Goal: Task Accomplishment & Management: Manage account settings

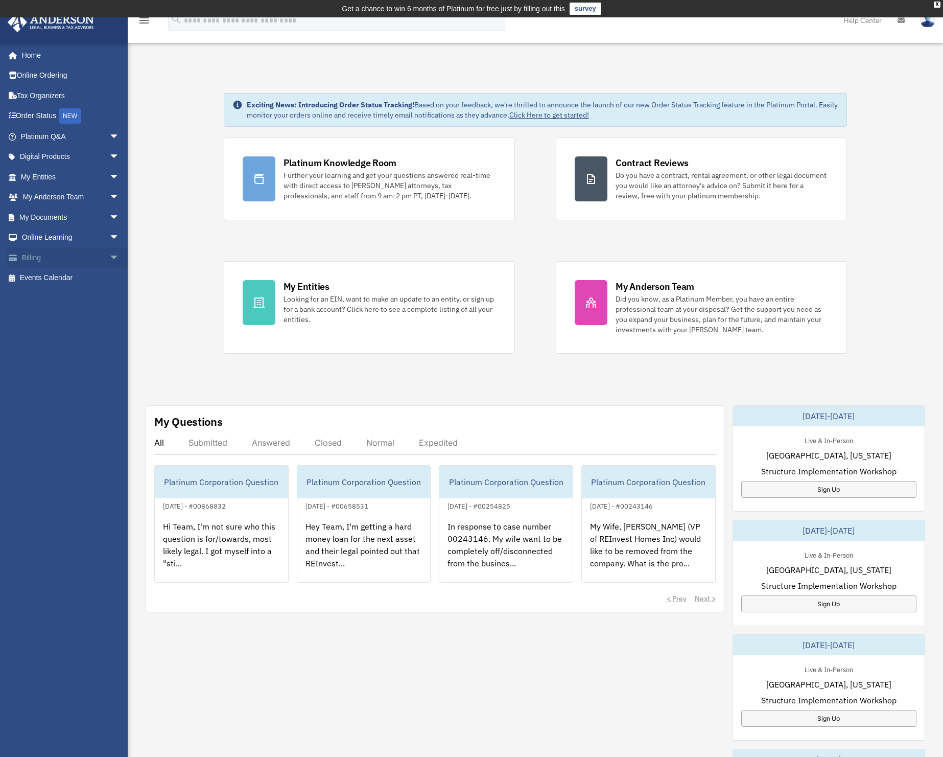
click at [44, 257] on link "Billing arrow_drop_down" at bounding box center [71, 257] width 128 height 20
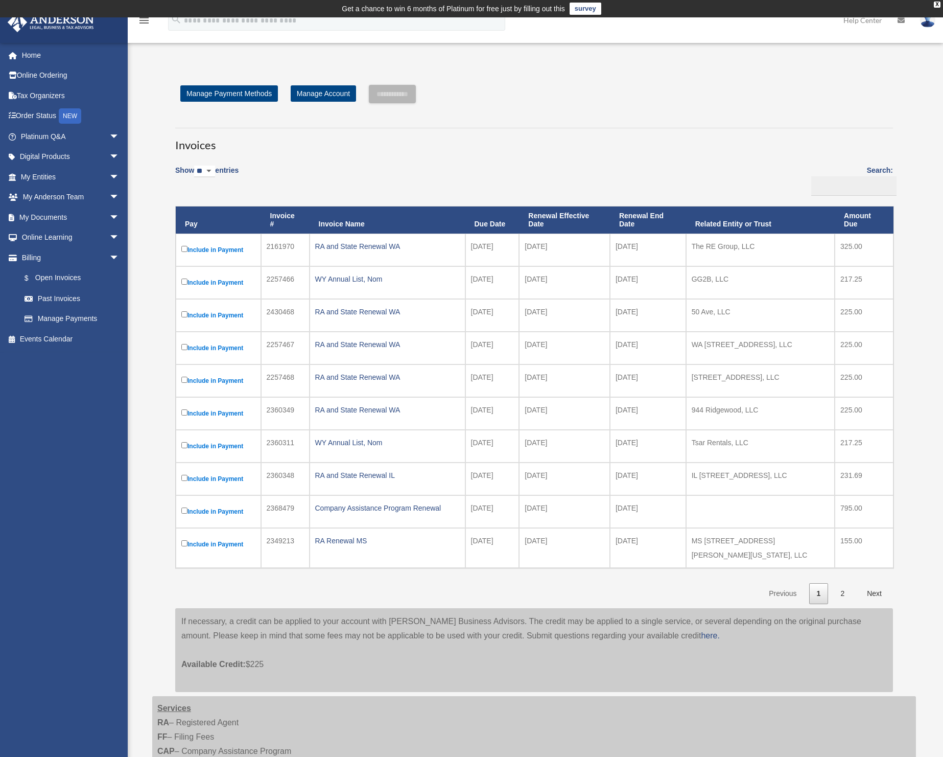
drag, startPoint x: 484, startPoint y: 246, endPoint x: 522, endPoint y: 247, distance: 37.8
click at [522, 247] on tr "Include in Payment 2161970 RA and State Renewal WA 2025-09-10 2025-10-01 2026-0…" at bounding box center [535, 249] width 718 height 33
click at [489, 248] on td "2025-09-10" at bounding box center [492, 249] width 54 height 33
drag, startPoint x: 488, startPoint y: 277, endPoint x: 503, endPoint y: 277, distance: 14.3
click at [503, 277] on td "2025-10-11" at bounding box center [492, 282] width 54 height 33
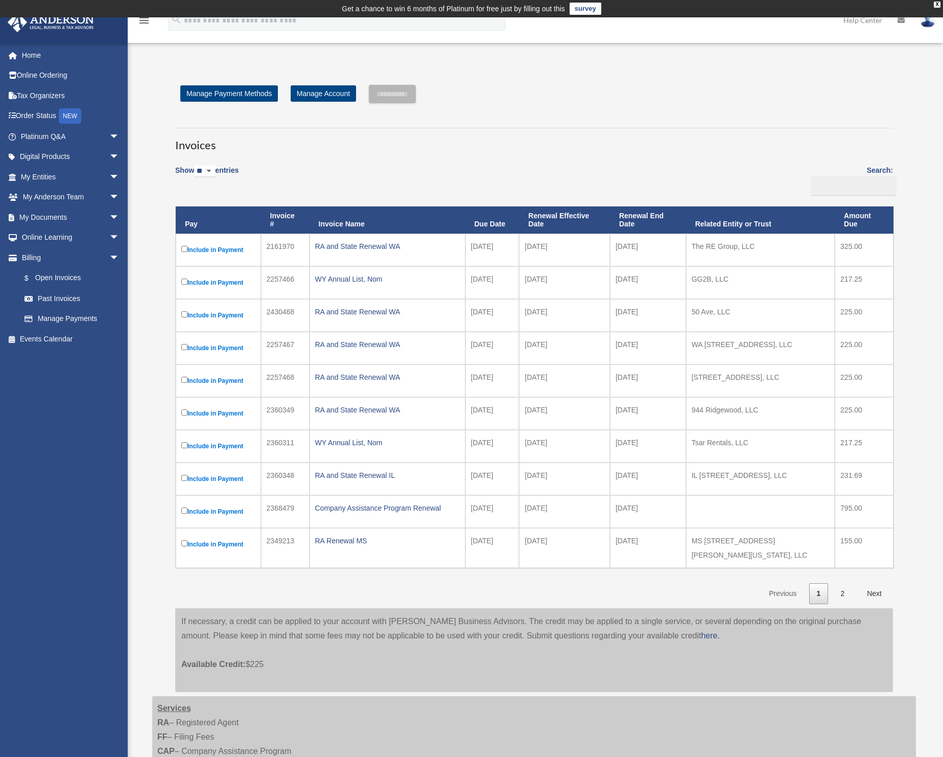
drag, startPoint x: 698, startPoint y: 277, endPoint x: 714, endPoint y: 277, distance: 16.4
click at [699, 277] on td "GG2B, LLC" at bounding box center [760, 282] width 149 height 33
click at [387, 92] on input "**********" at bounding box center [392, 94] width 47 height 18
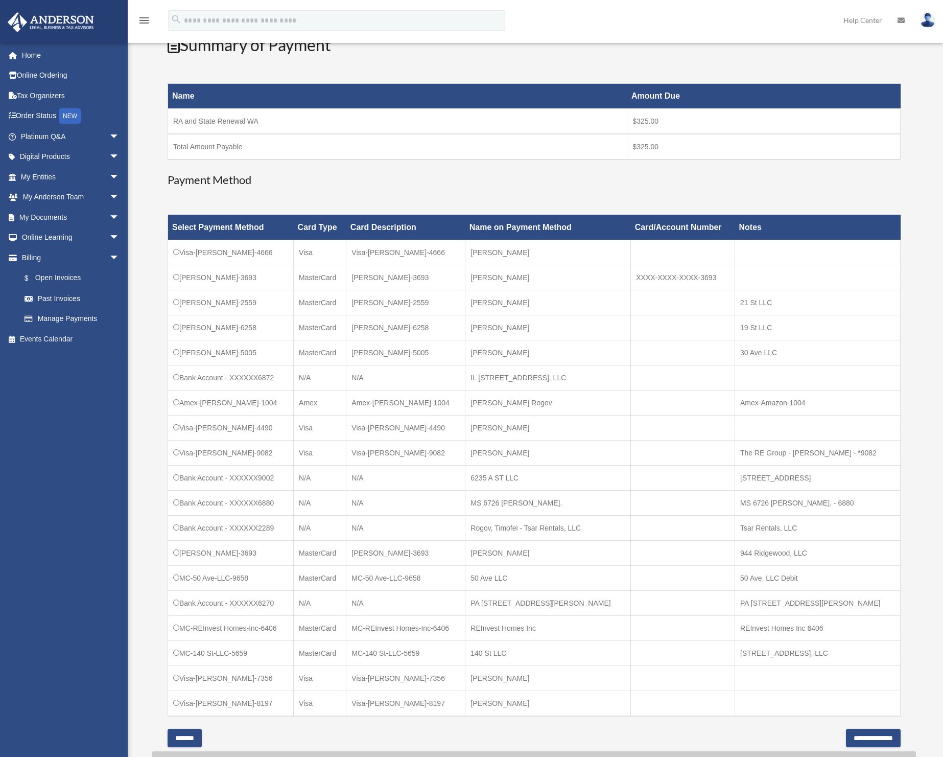
scroll to position [228, 0]
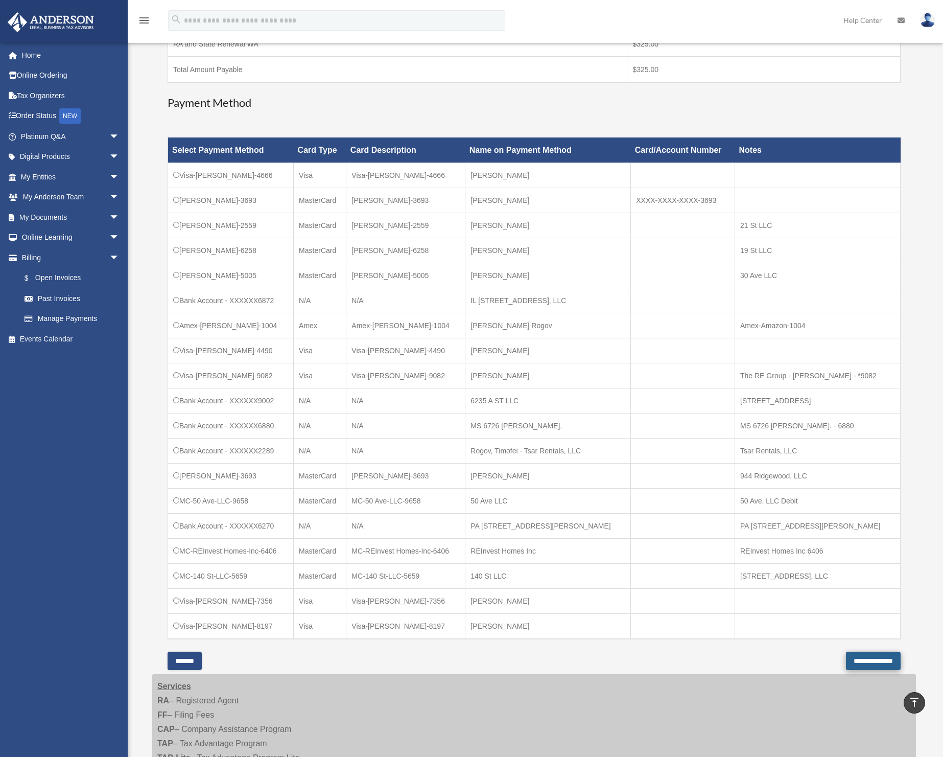
click at [846, 659] on input "**********" at bounding box center [873, 660] width 55 height 18
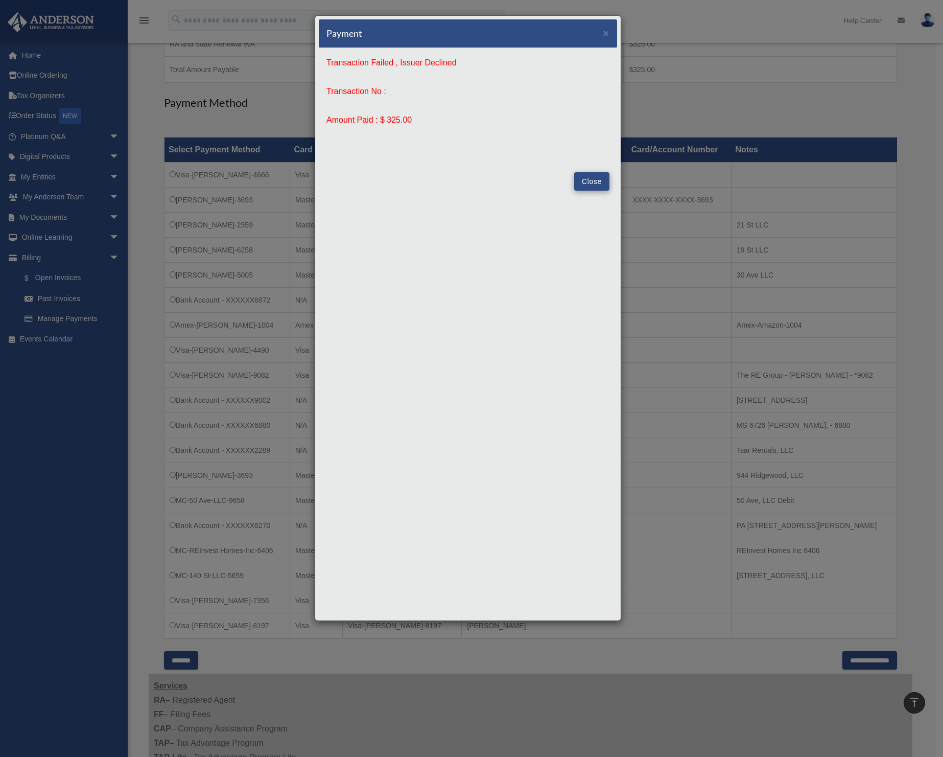
click at [591, 178] on button "Close" at bounding box center [591, 181] width 35 height 18
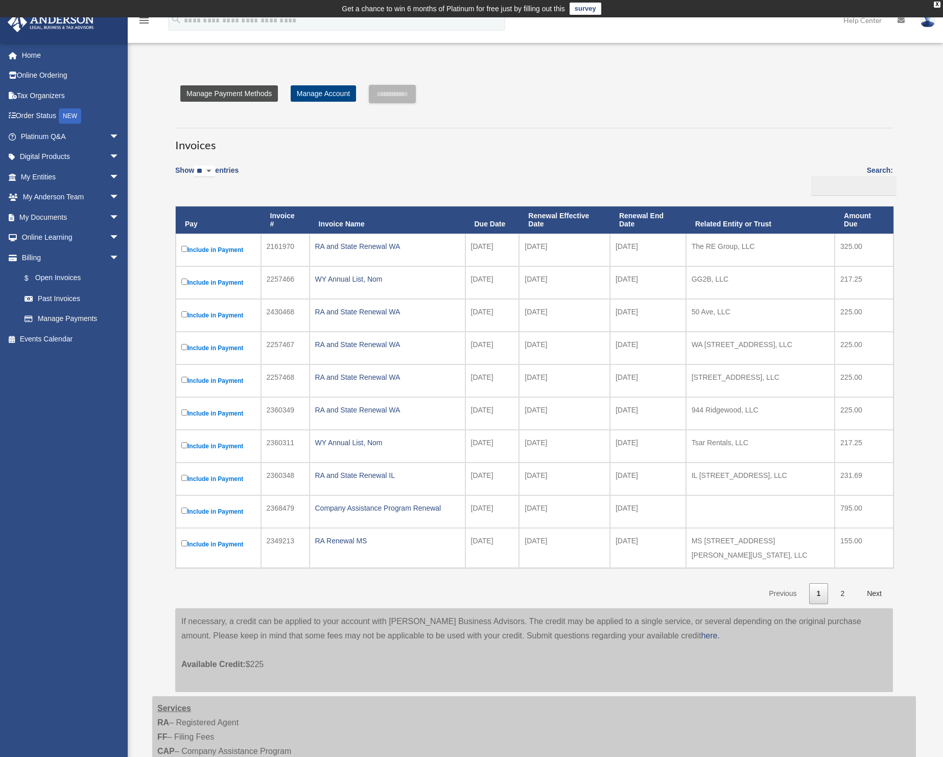
click at [227, 96] on link "Manage Payment Methods" at bounding box center [229, 93] width 98 height 16
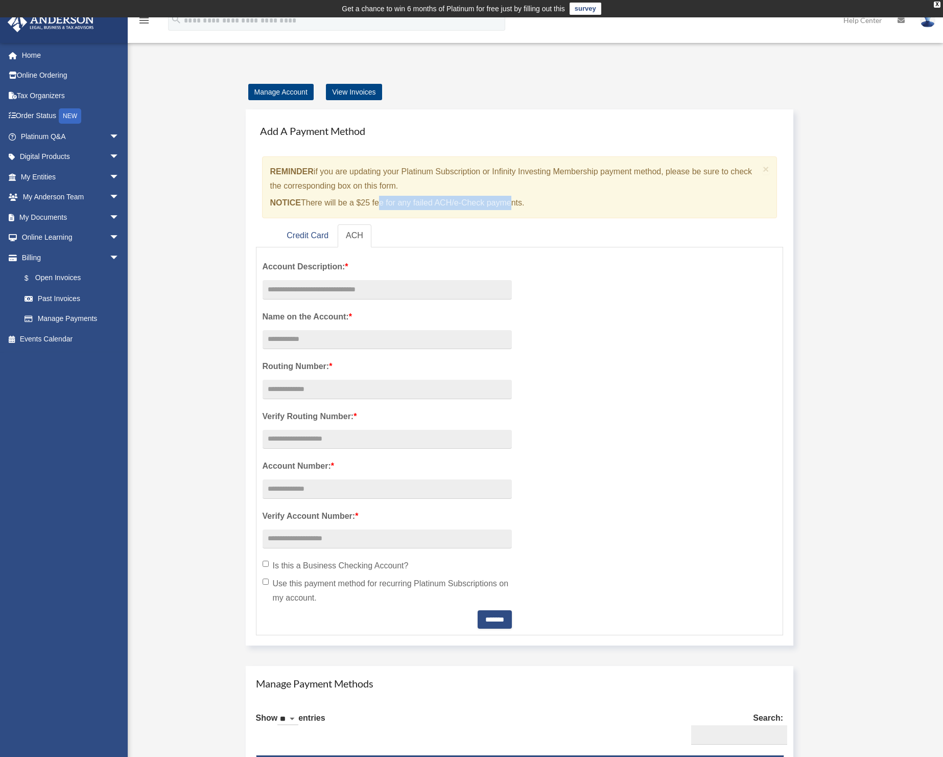
drag, startPoint x: 378, startPoint y: 202, endPoint x: 509, endPoint y: 204, distance: 131.3
click at [509, 204] on p "NOTICE There will be a $25 fee for any failed ACH/e-Check payments." at bounding box center [514, 203] width 489 height 14
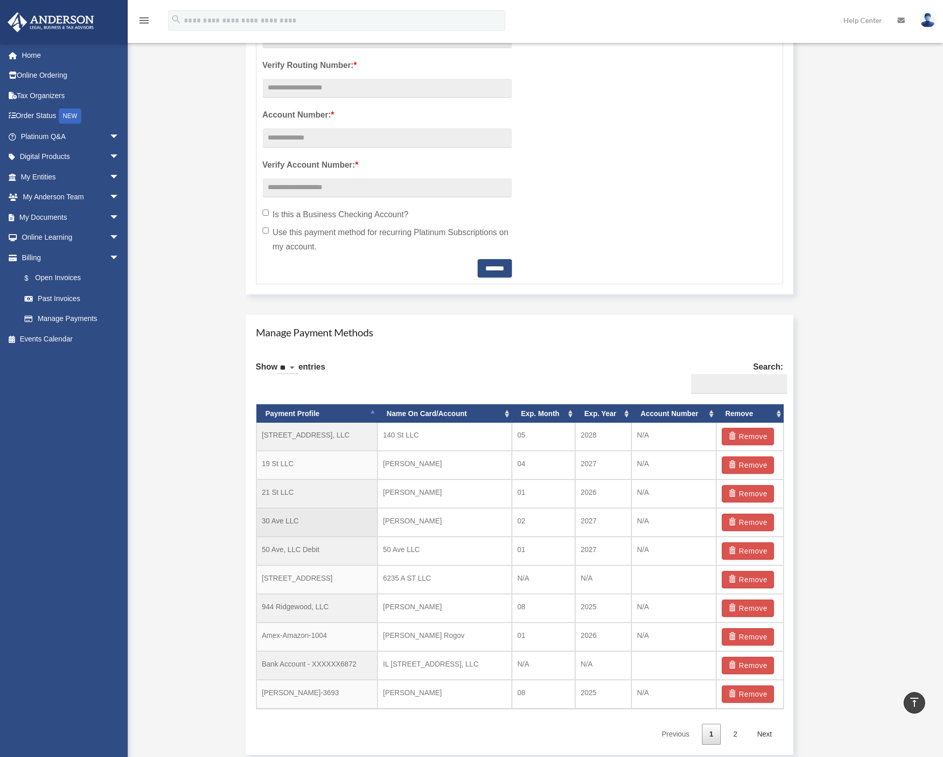
scroll to position [392, 0]
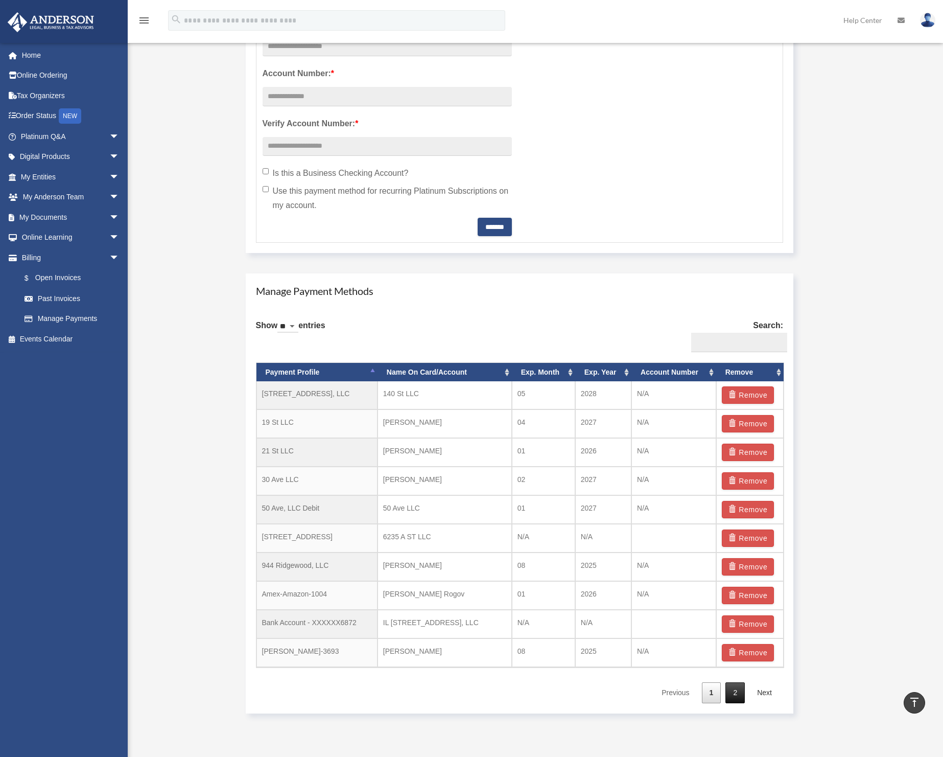
click at [737, 695] on link "2" at bounding box center [735, 692] width 19 height 21
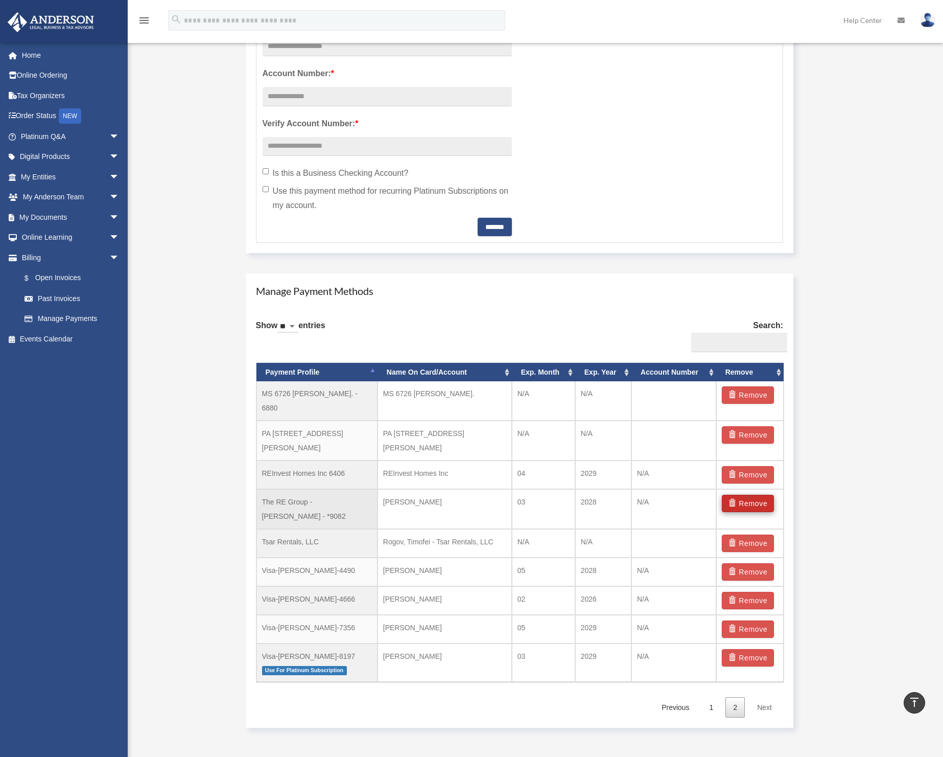
click at [740, 495] on button "Remove" at bounding box center [748, 503] width 53 height 17
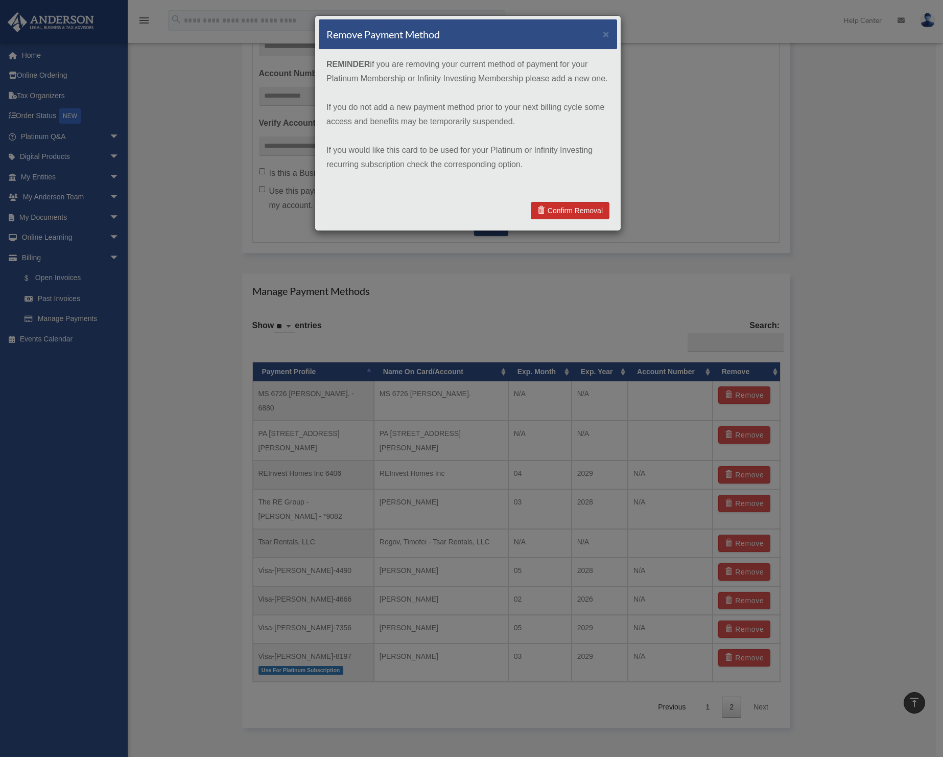
click at [565, 209] on link "Confirm Removal" at bounding box center [570, 210] width 79 height 17
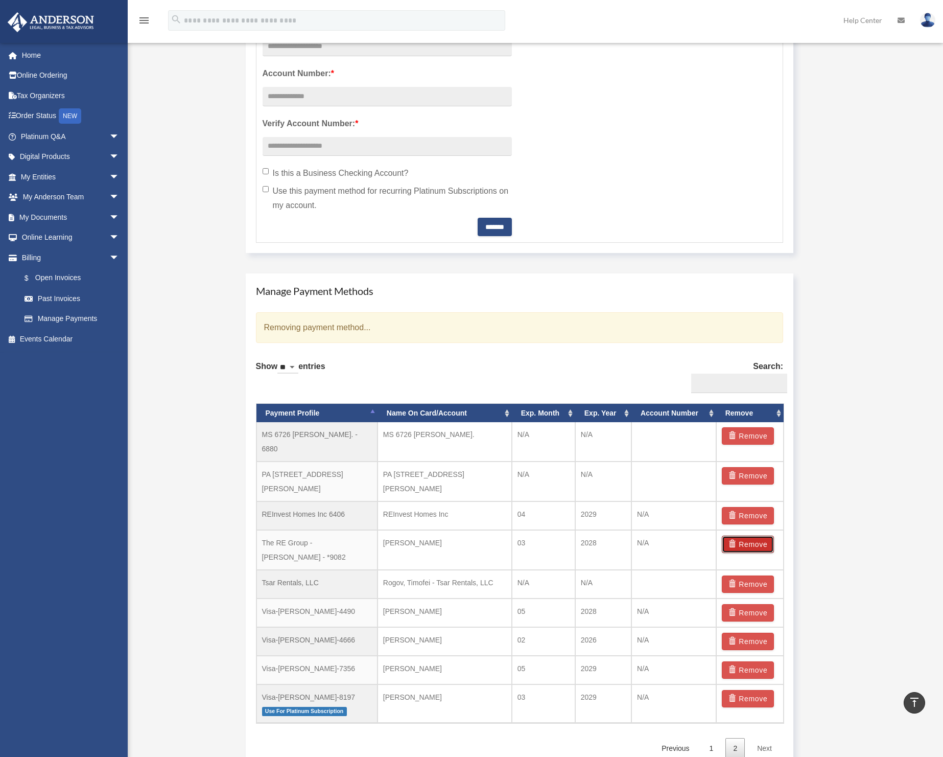
scroll to position [0, 0]
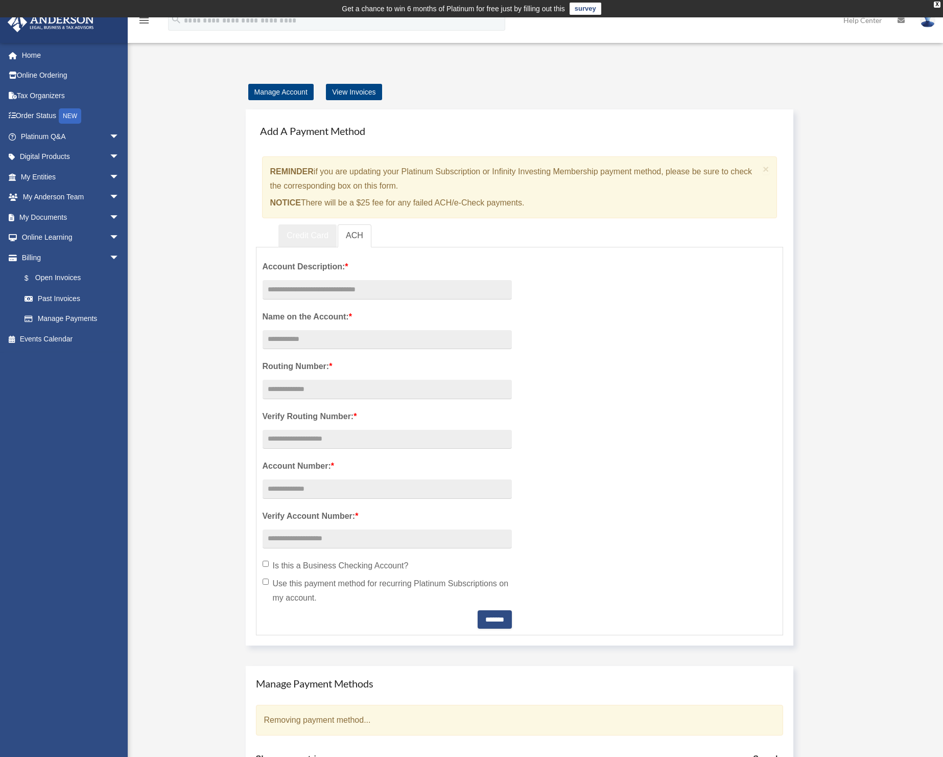
click at [315, 235] on link "Credit Card" at bounding box center [307, 235] width 58 height 23
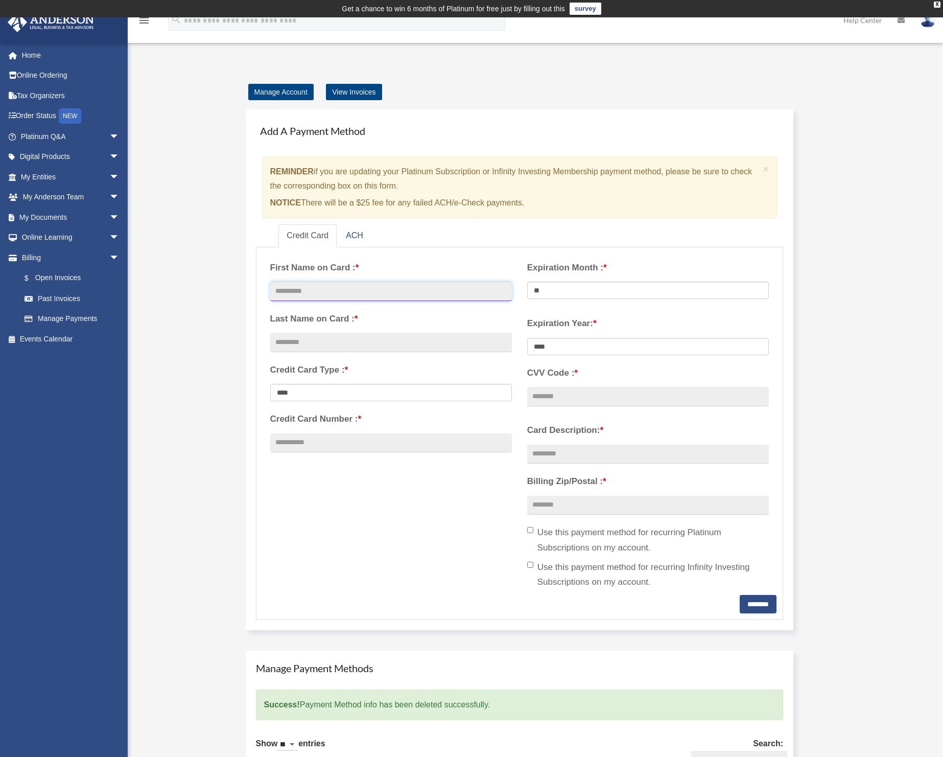
click at [327, 293] on input "text" at bounding box center [391, 291] width 242 height 19
